Goal: Transaction & Acquisition: Purchase product/service

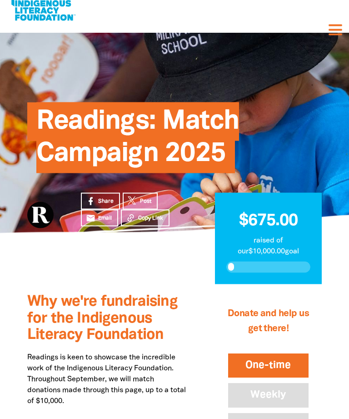
click at [281, 362] on button "One-time" at bounding box center [269, 366] width 84 height 28
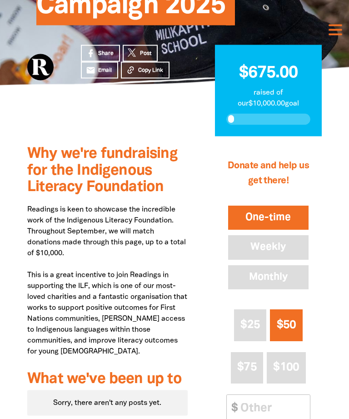
scroll to position [164, 0]
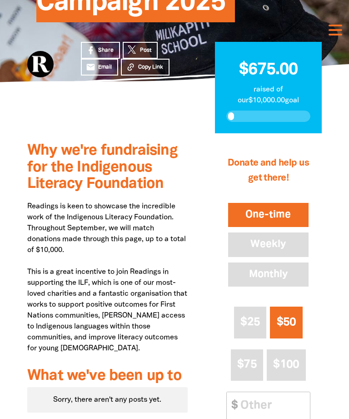
click at [275, 397] on input "Other Amount" at bounding box center [272, 406] width 76 height 28
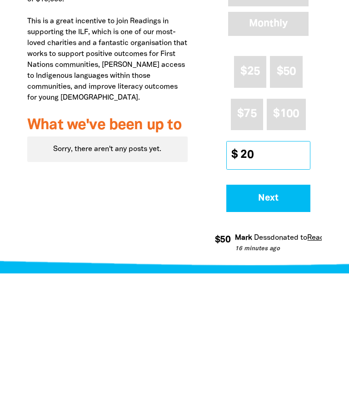
type input "200"
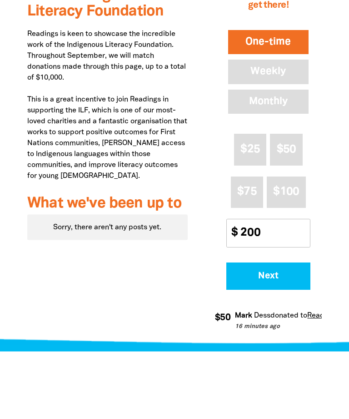
click at [277, 330] on button "Next" at bounding box center [269, 343] width 84 height 27
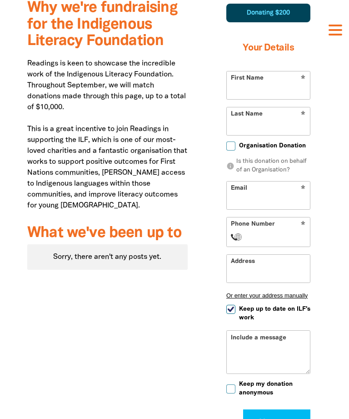
scroll to position [285, 0]
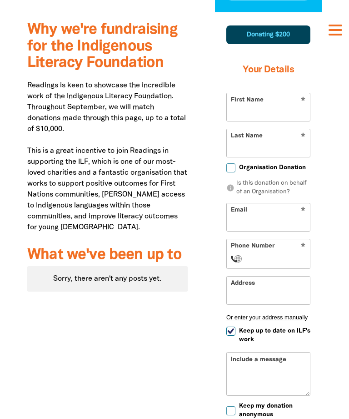
click at [304, 101] on input "First Name" at bounding box center [268, 107] width 83 height 28
type input "[PERSON_NAME]"
click at [280, 215] on input "Email" at bounding box center [268, 217] width 83 height 28
type input "[EMAIL_ADDRESS][DOMAIN_NAME]"
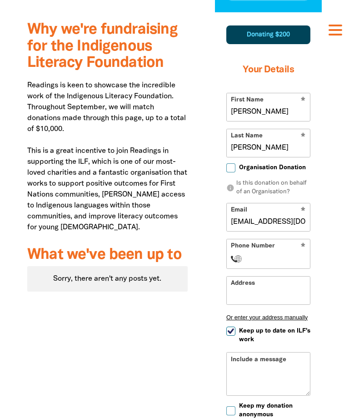
click at [292, 253] on input "Phone Number" at bounding box center [277, 258] width 57 height 11
type input "[PHONE_NUMBER]"
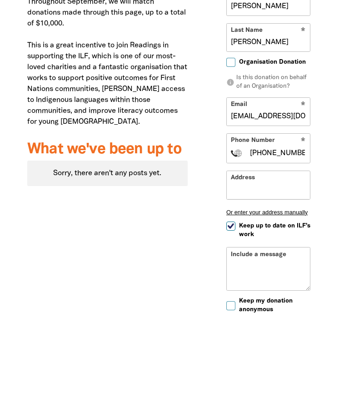
click at [234, 327] on input "Keep up to date on ILF's work" at bounding box center [231, 331] width 9 height 9
checkbox input "false"
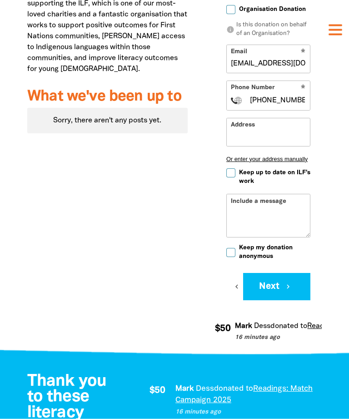
scroll to position [443, 0]
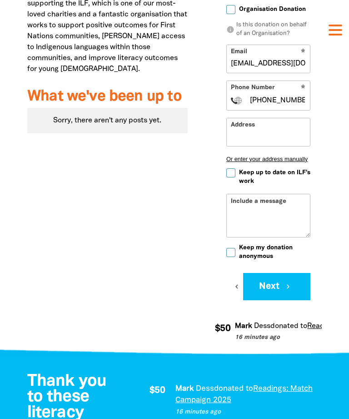
click at [235, 257] on input "Keep my donation anonymous" at bounding box center [231, 252] width 9 height 9
checkbox input "true"
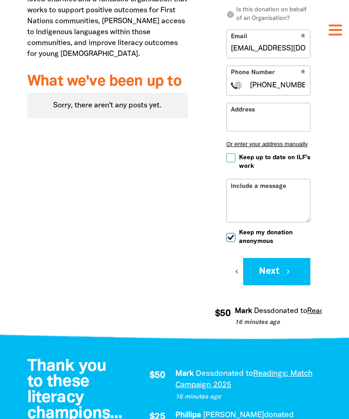
scroll to position [461, 0]
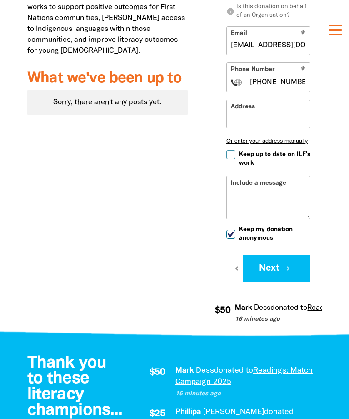
click at [284, 277] on button "Next chevron_right" at bounding box center [276, 268] width 67 height 27
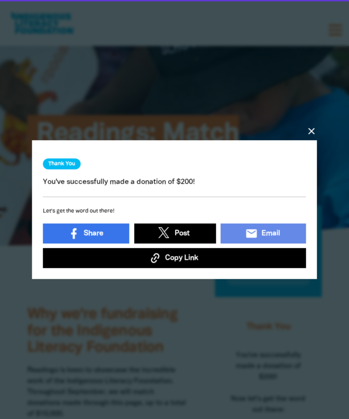
scroll to position [0, 0]
click at [314, 129] on icon "close" at bounding box center [312, 131] width 11 height 11
